Goal: Information Seeking & Learning: Learn about a topic

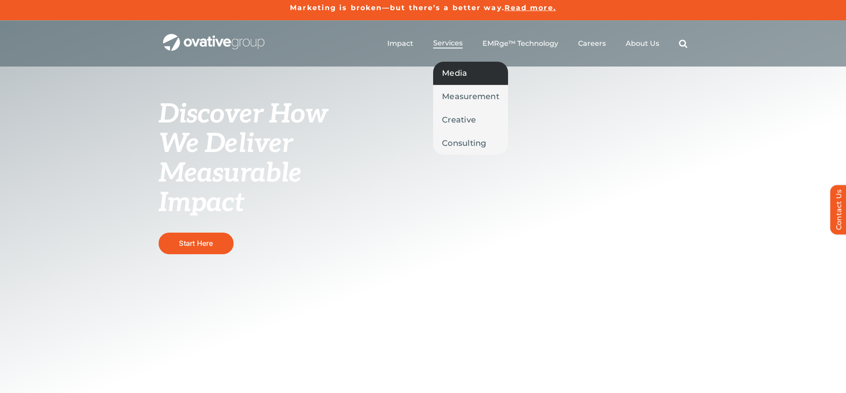
scroll to position [1, 0]
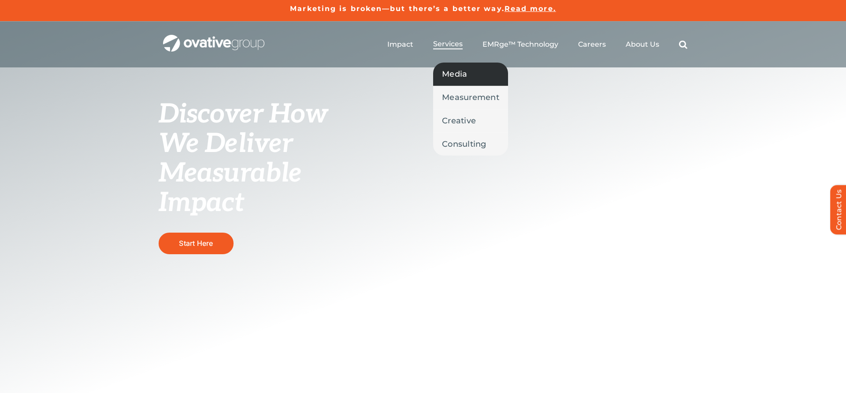
click at [460, 76] on span "Media" at bounding box center [454, 74] width 25 height 12
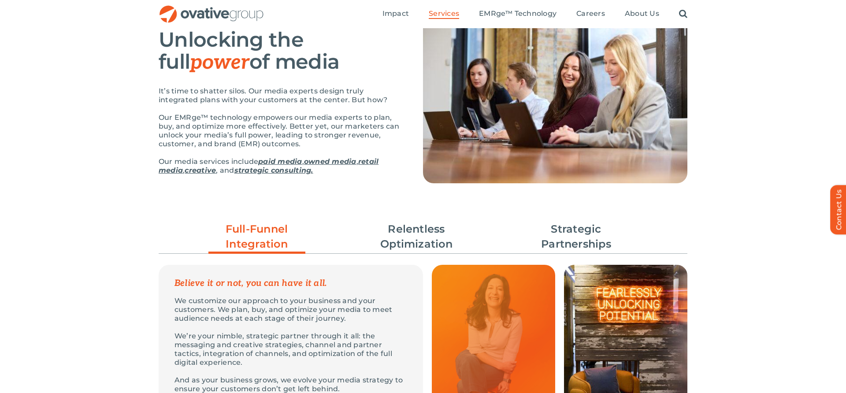
scroll to position [83, 0]
click at [581, 234] on link "Strategic Partnerships" at bounding box center [576, 236] width 97 height 30
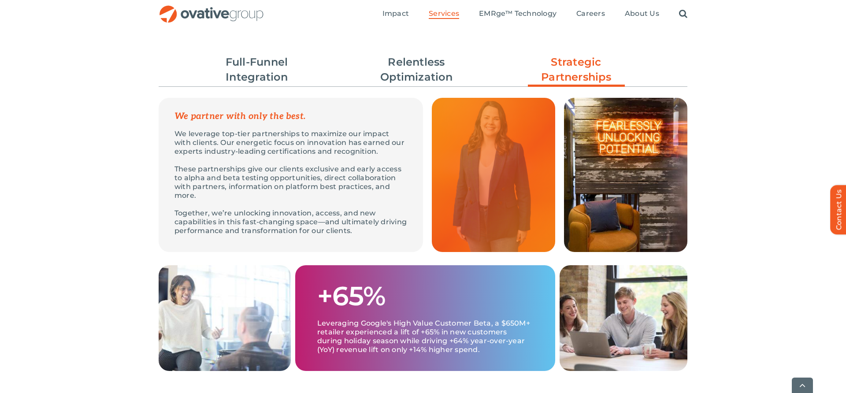
scroll to position [250, 0]
click at [409, 70] on link "Relentless Optimization" at bounding box center [416, 69] width 97 height 30
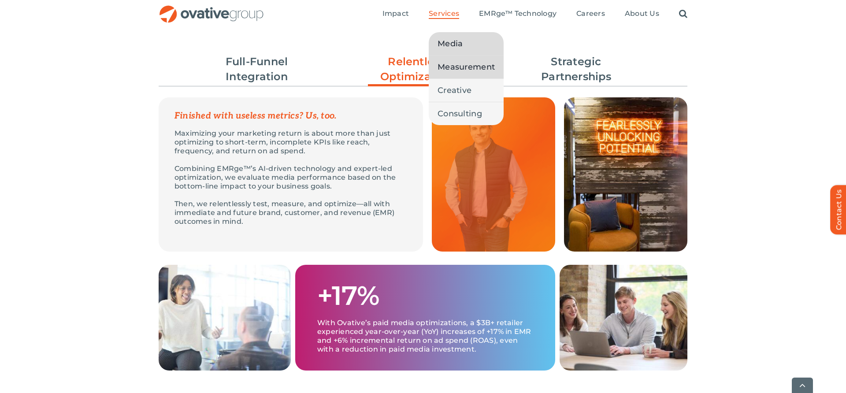
click at [453, 66] on span "Measurement" at bounding box center [466, 67] width 57 height 12
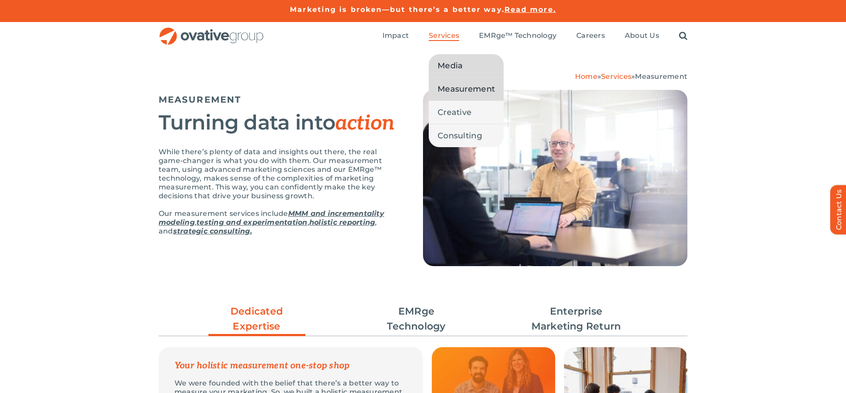
click at [447, 68] on span "Media" at bounding box center [450, 66] width 25 height 12
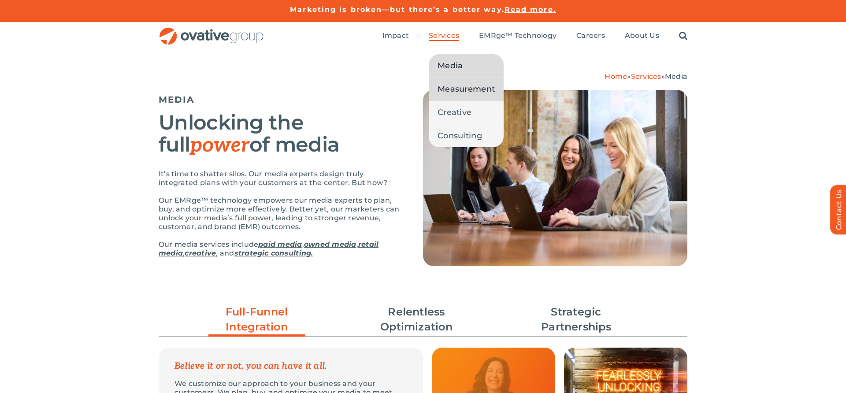
click at [460, 93] on span "Measurement" at bounding box center [466, 89] width 57 height 12
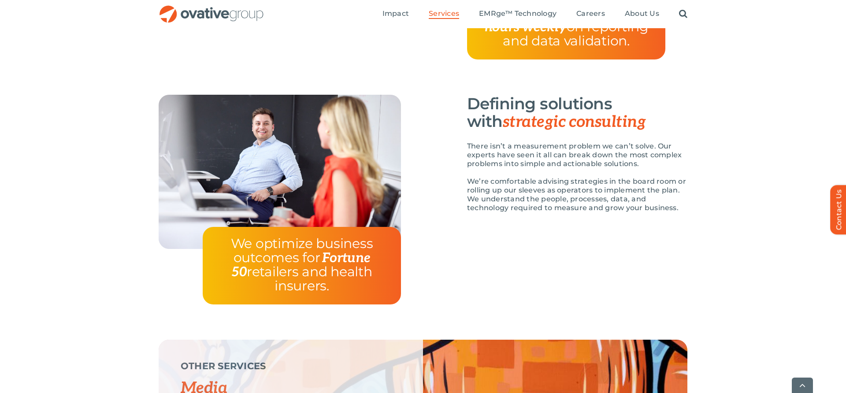
scroll to position [1690, 0]
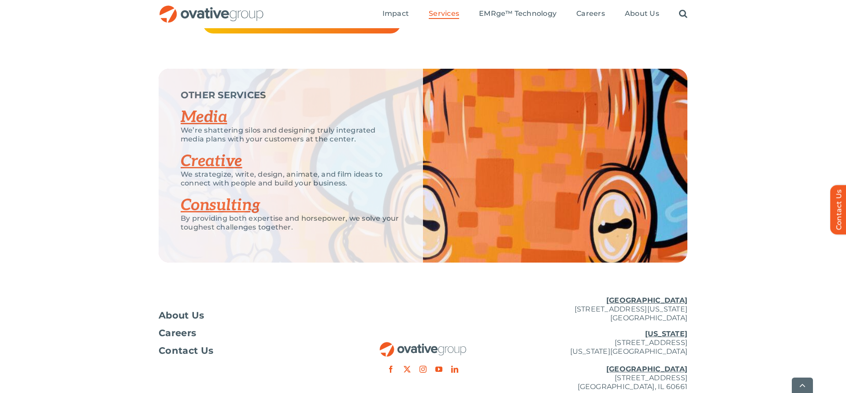
click at [222, 152] on link "Creative" at bounding box center [212, 161] width 62 height 19
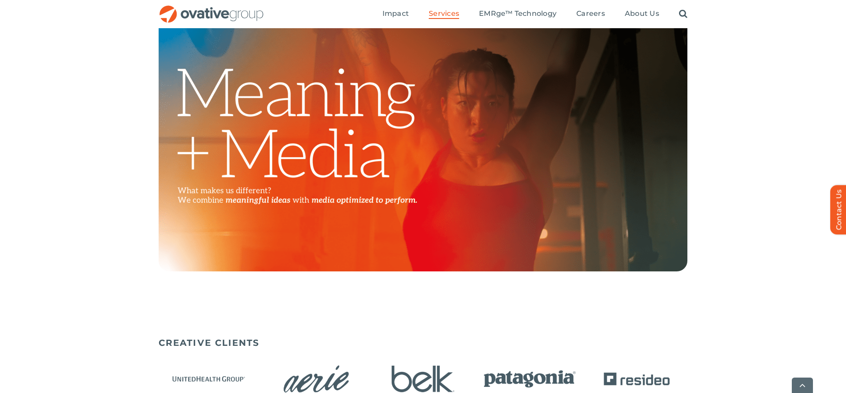
scroll to position [342, 0]
